Goal: Find specific page/section: Find specific page/section

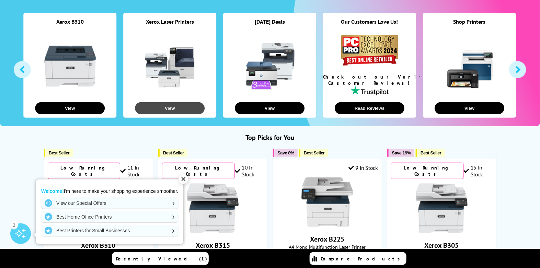
click at [177, 105] on button "View" at bounding box center [170, 108] width 70 height 12
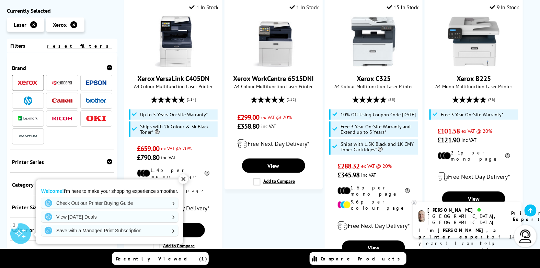
scroll to position [93, 0]
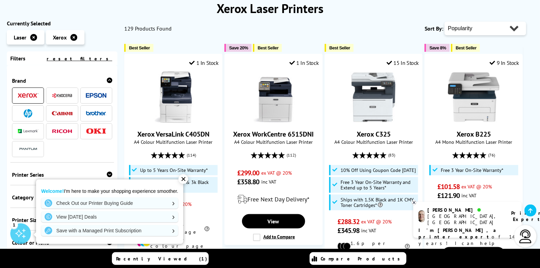
click at [20, 97] on img at bounding box center [28, 95] width 21 height 5
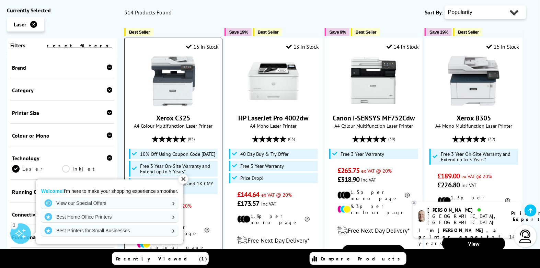
scroll to position [218, 0]
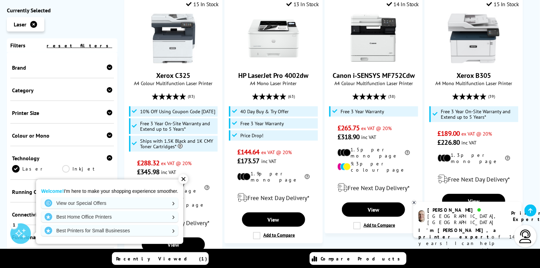
click at [186, 176] on div "✕" at bounding box center [184, 180] width 10 height 10
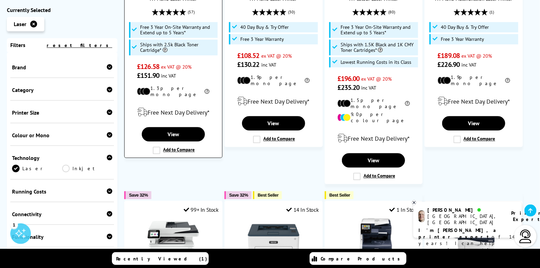
scroll to position [468, 0]
